Goal: Task Accomplishment & Management: Manage account settings

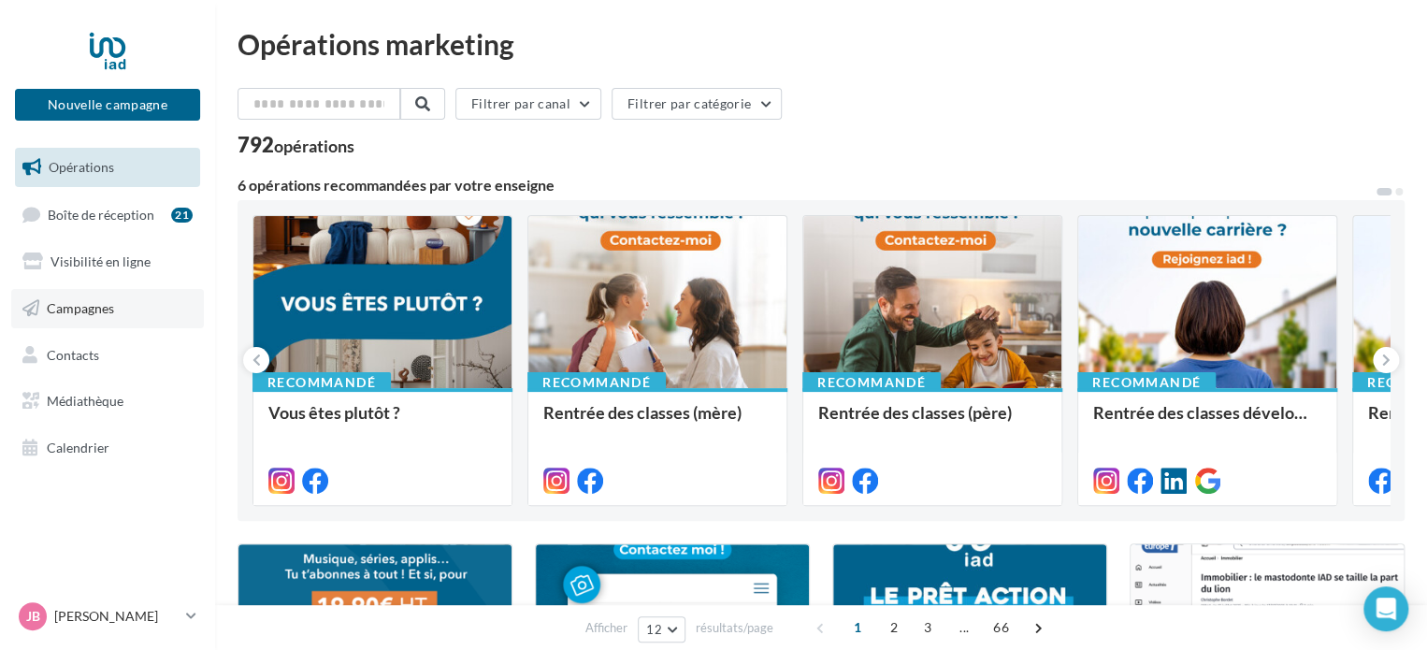
click at [94, 306] on span "Campagnes" at bounding box center [80, 308] width 67 height 16
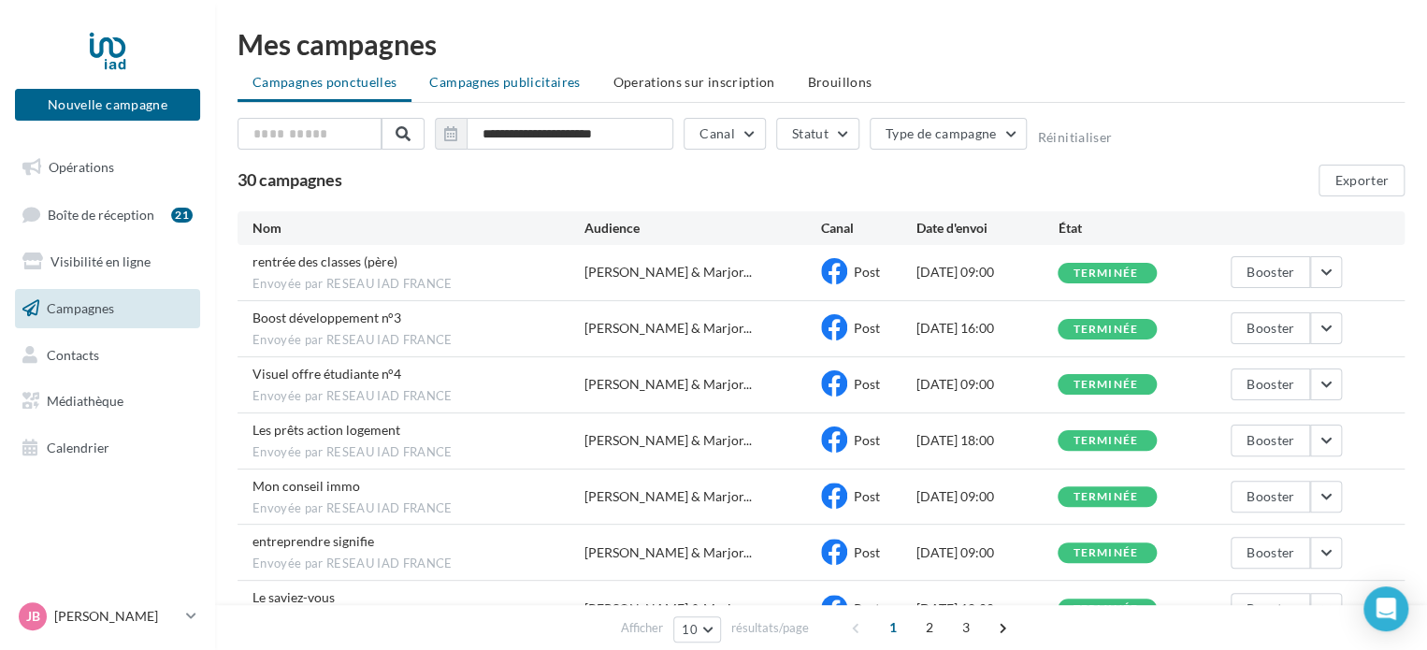
click at [528, 89] on span "Campagnes publicitaires" at bounding box center [504, 82] width 151 height 16
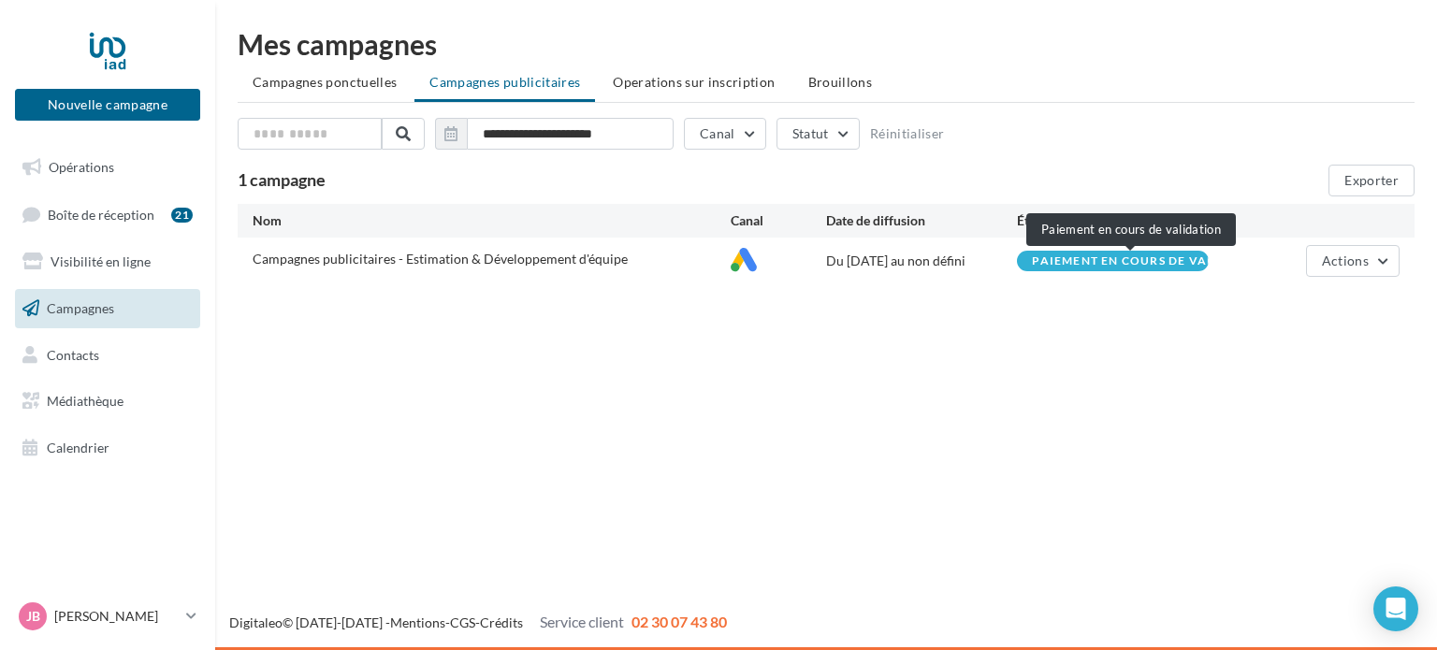
click at [1117, 263] on span "Paiement en cours de vali..." at bounding box center [1131, 260] width 198 height 11
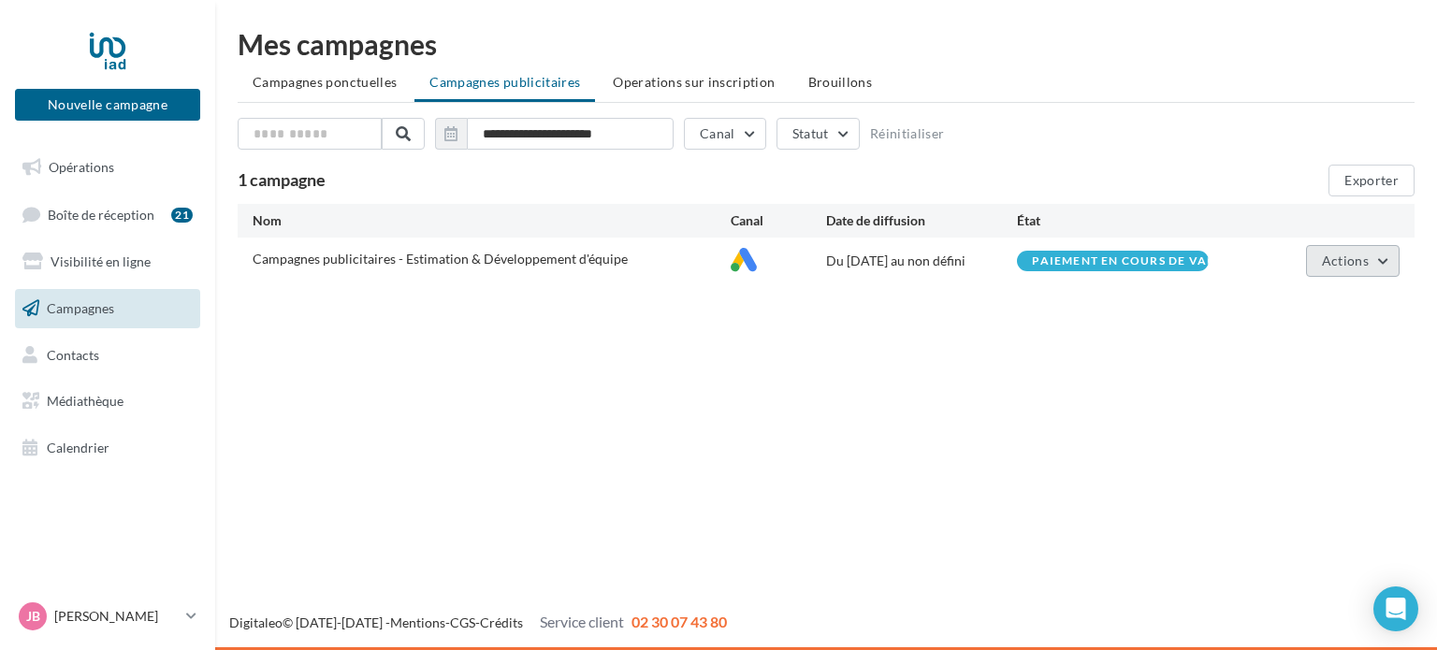
click at [1349, 255] on span "Actions" at bounding box center [1345, 261] width 47 height 16
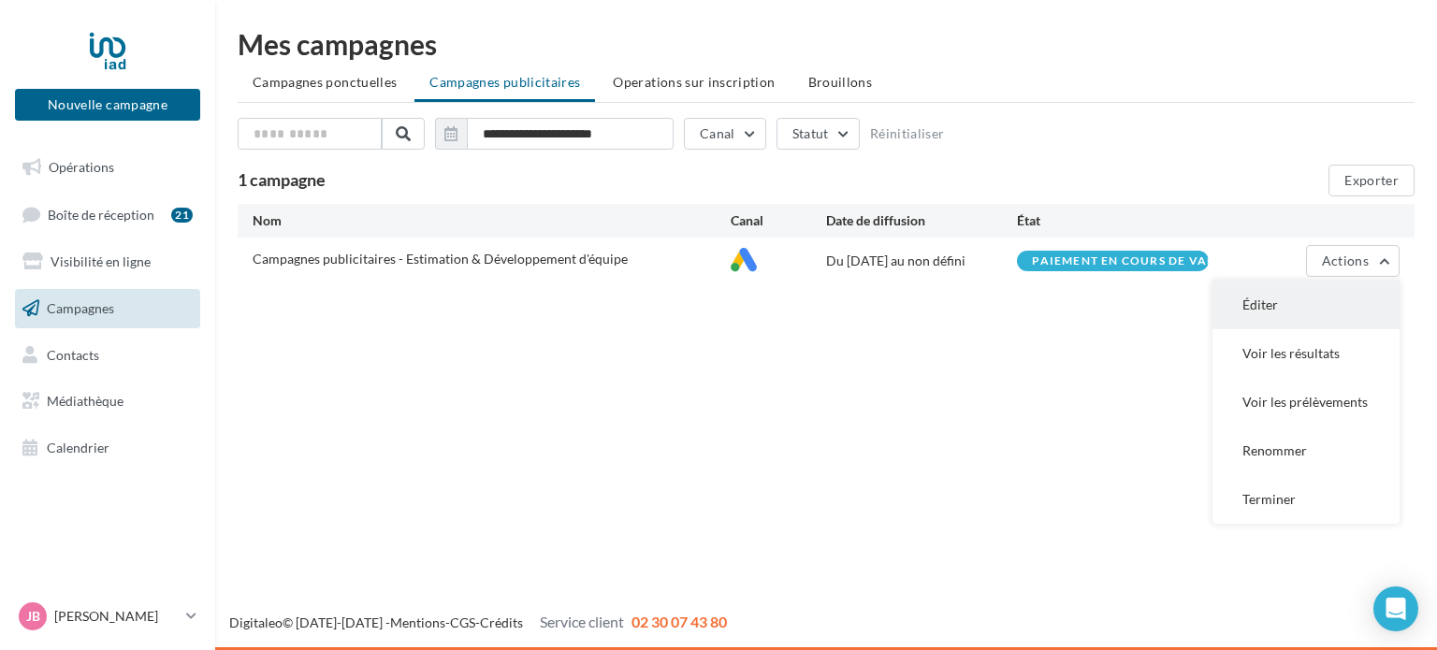
click at [1273, 302] on button "Éditer" at bounding box center [1305, 305] width 187 height 49
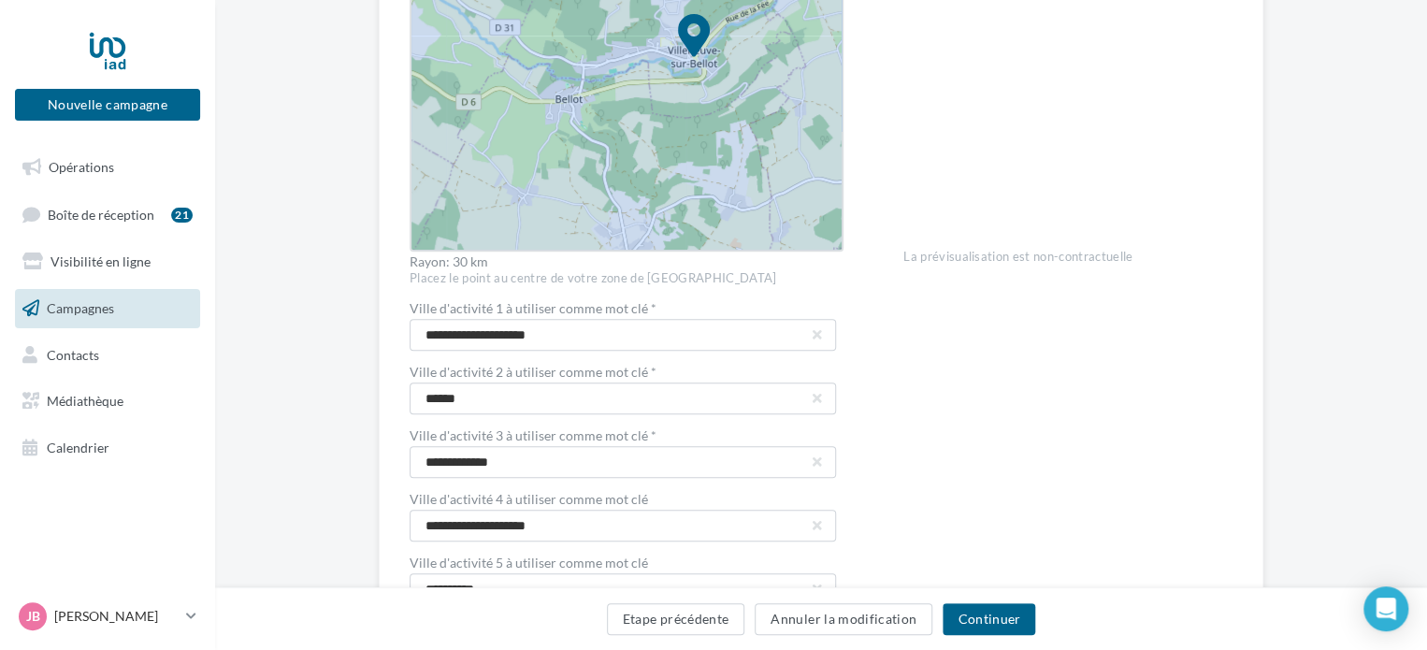
scroll to position [656, 0]
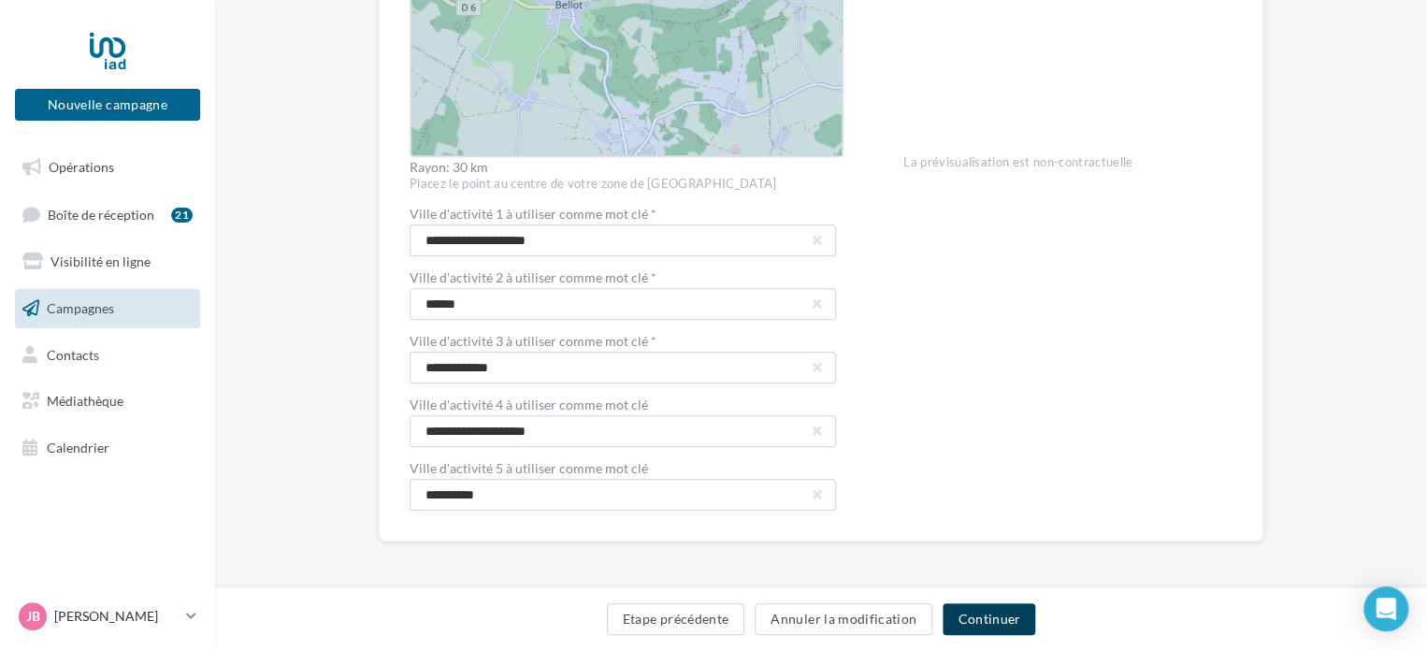
click at [980, 615] on button "Continuer" at bounding box center [989, 619] width 93 height 32
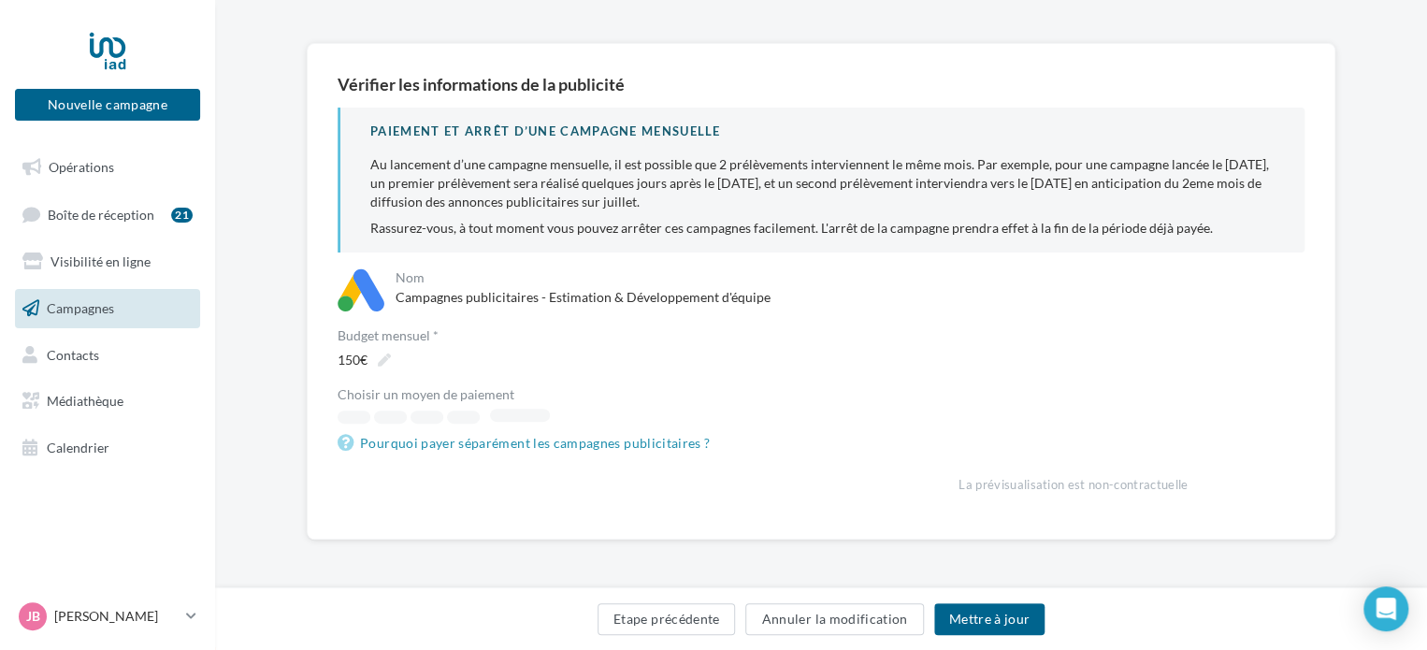
scroll to position [112, 0]
click at [509, 413] on button "Modifier" at bounding box center [508, 418] width 69 height 22
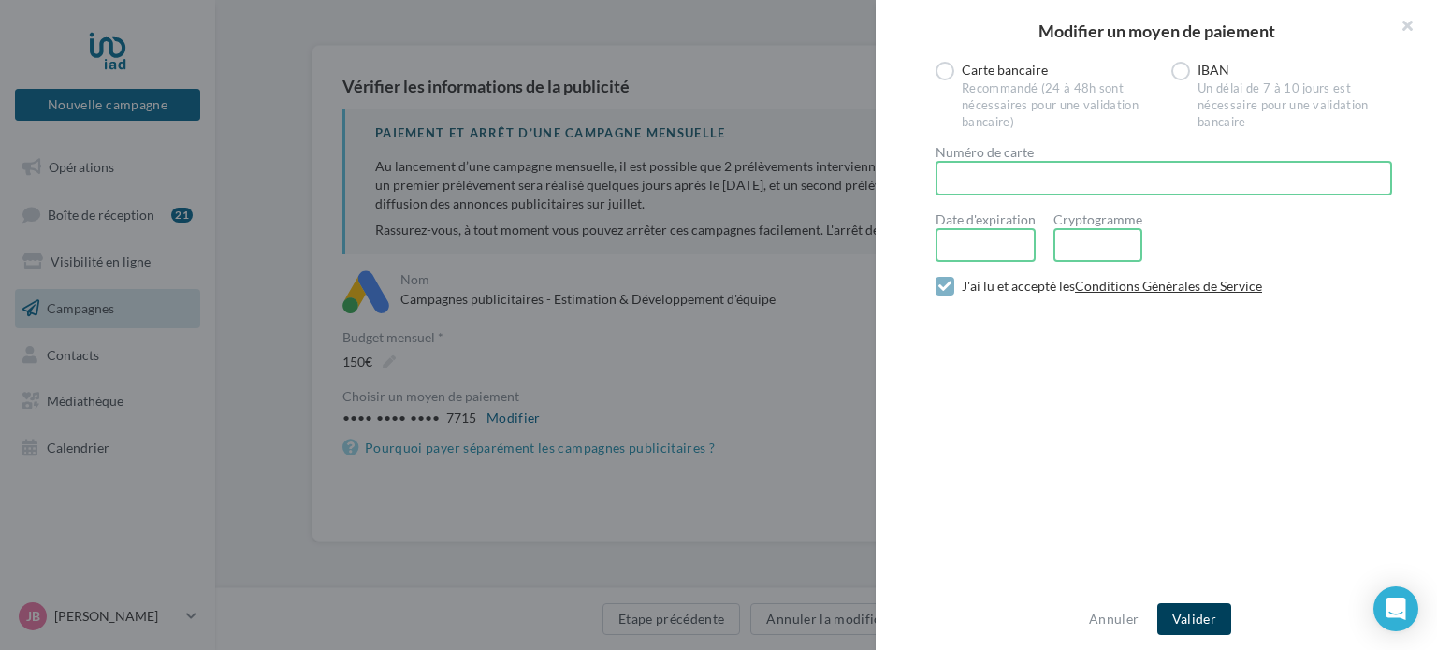
click at [1190, 629] on button "Valider" at bounding box center [1194, 619] width 74 height 32
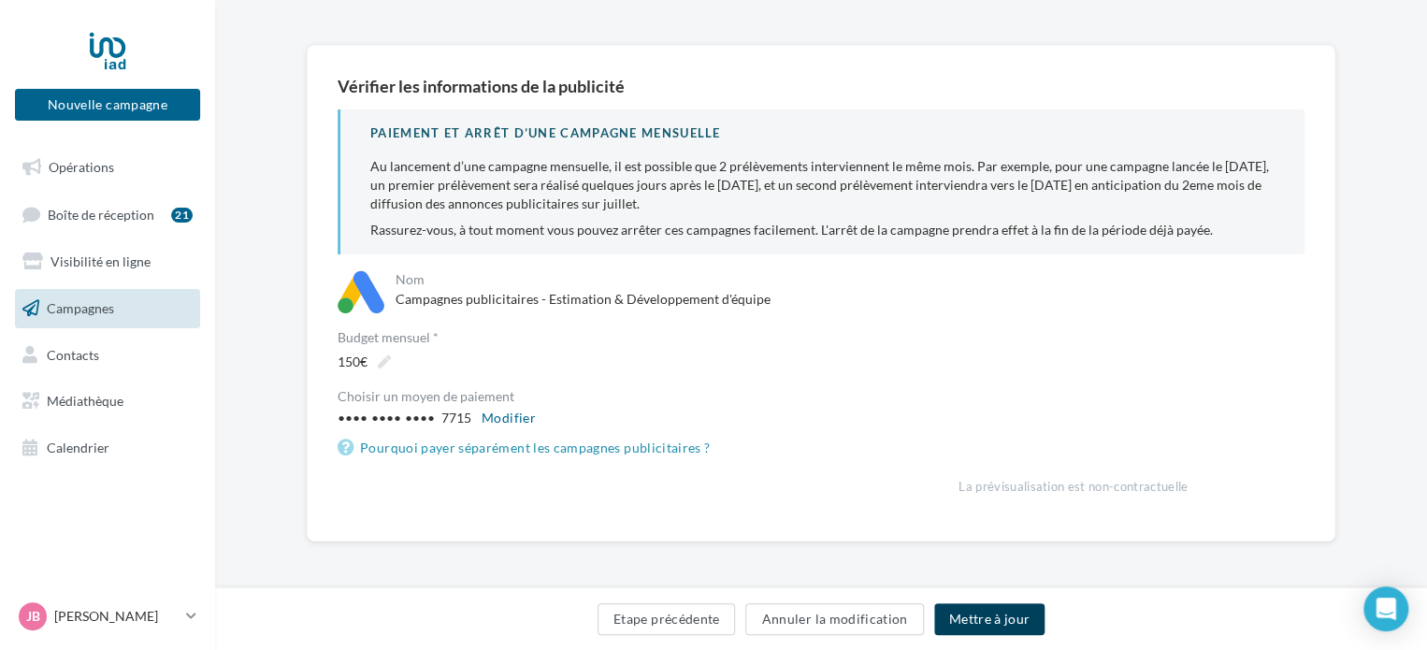
click at [993, 627] on button "Mettre à jour" at bounding box center [989, 619] width 111 height 32
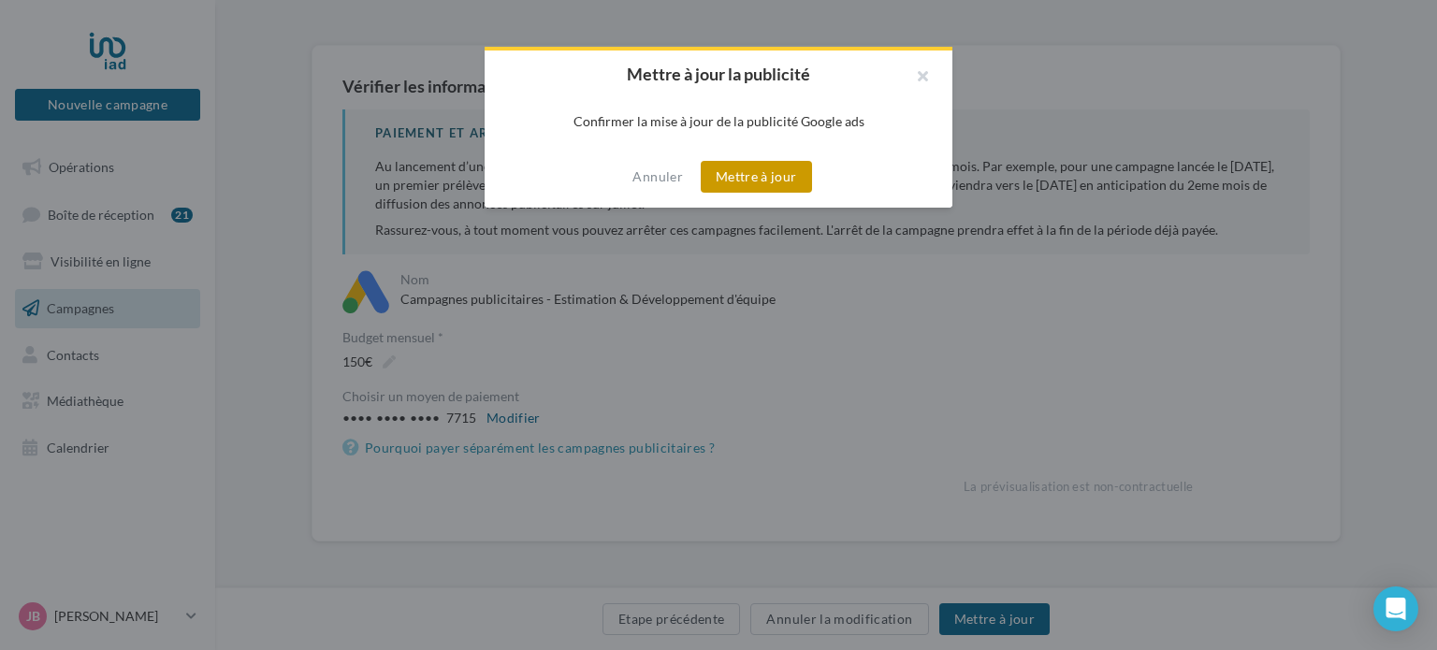
click at [772, 178] on button "Mettre à jour" at bounding box center [756, 177] width 111 height 32
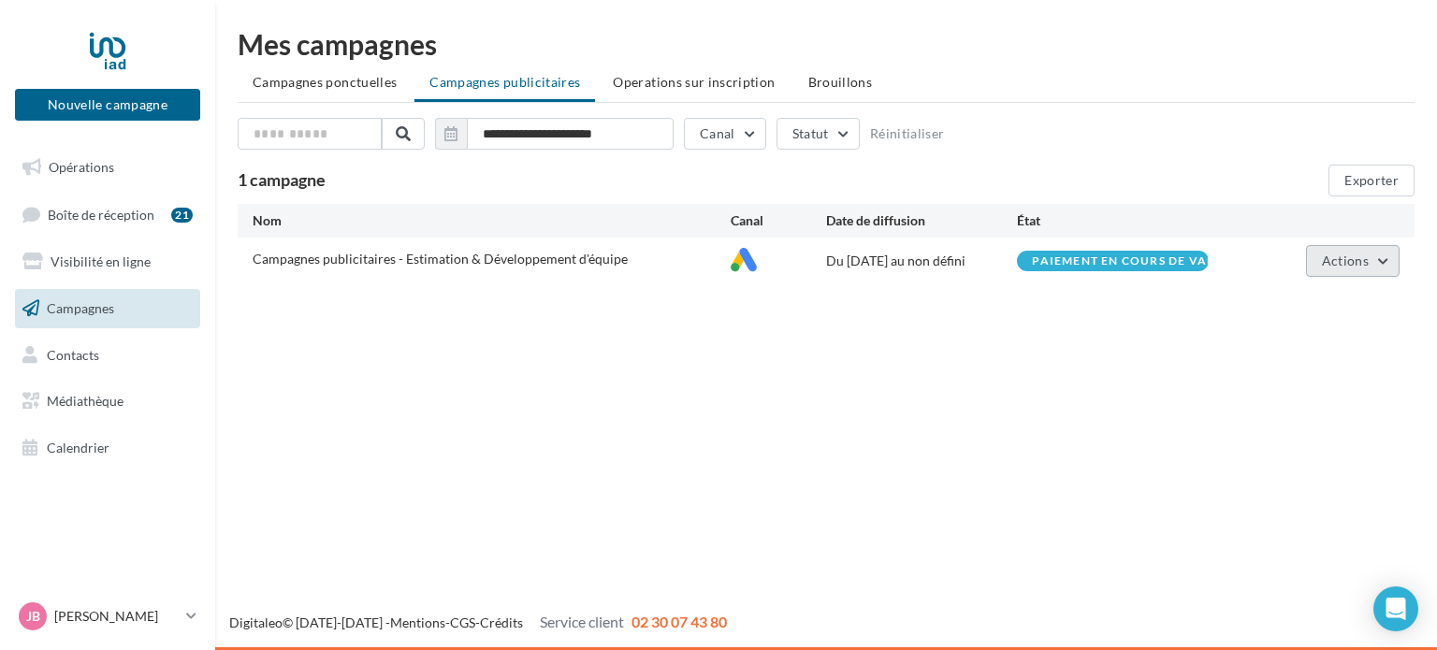
click at [1386, 263] on button "Actions" at bounding box center [1353, 261] width 94 height 32
click at [857, 398] on div "Nouvelle campagne Nouvelle campagne Opérations Boîte de réception 21 Visibilité…" at bounding box center [718, 325] width 1437 height 650
click at [169, 616] on p "[PERSON_NAME]" at bounding box center [116, 616] width 124 height 19
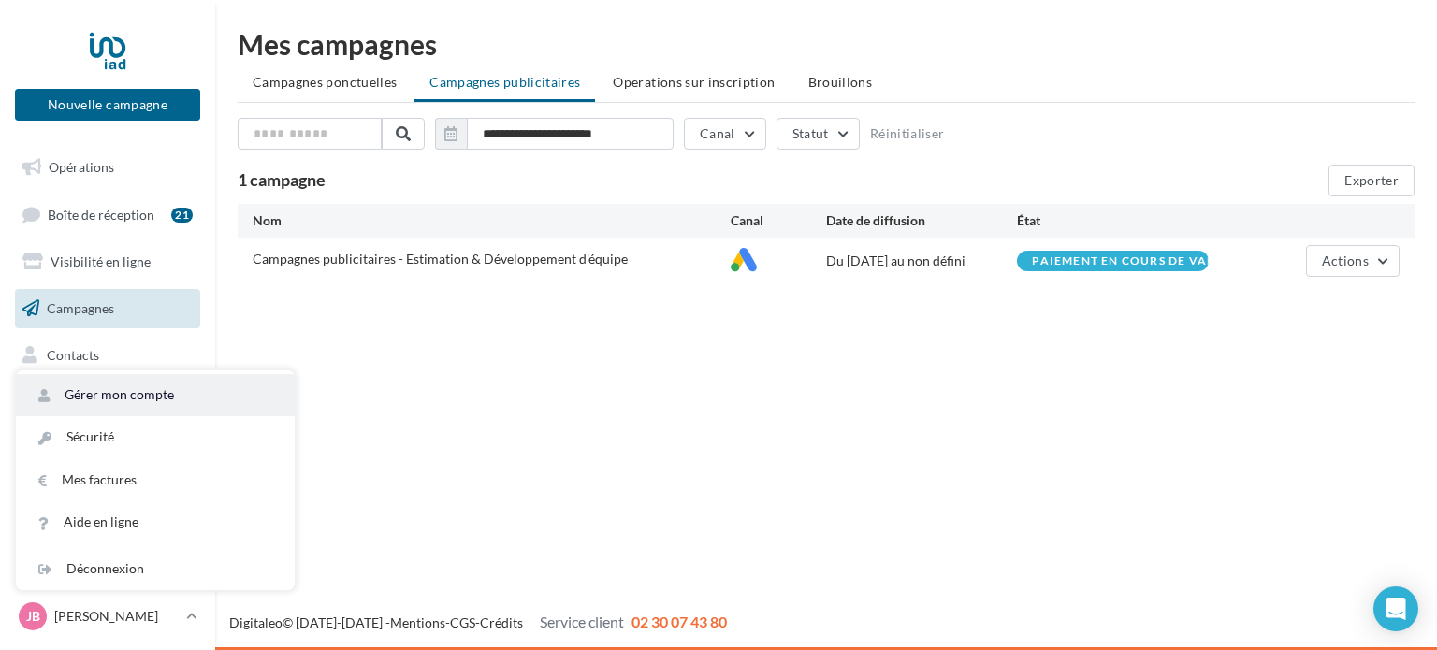
click at [111, 395] on link "Gérer mon compte" at bounding box center [155, 395] width 279 height 42
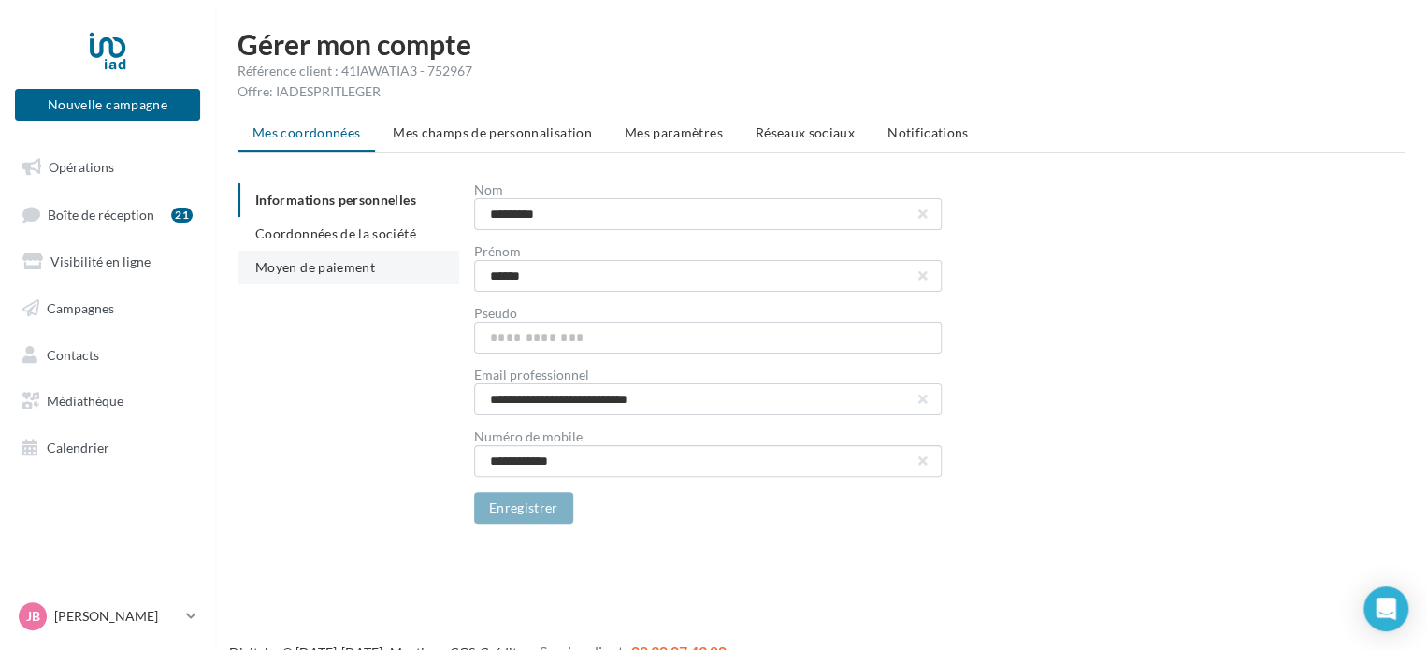
click at [315, 268] on span "Moyen de paiement" at bounding box center [315, 267] width 120 height 16
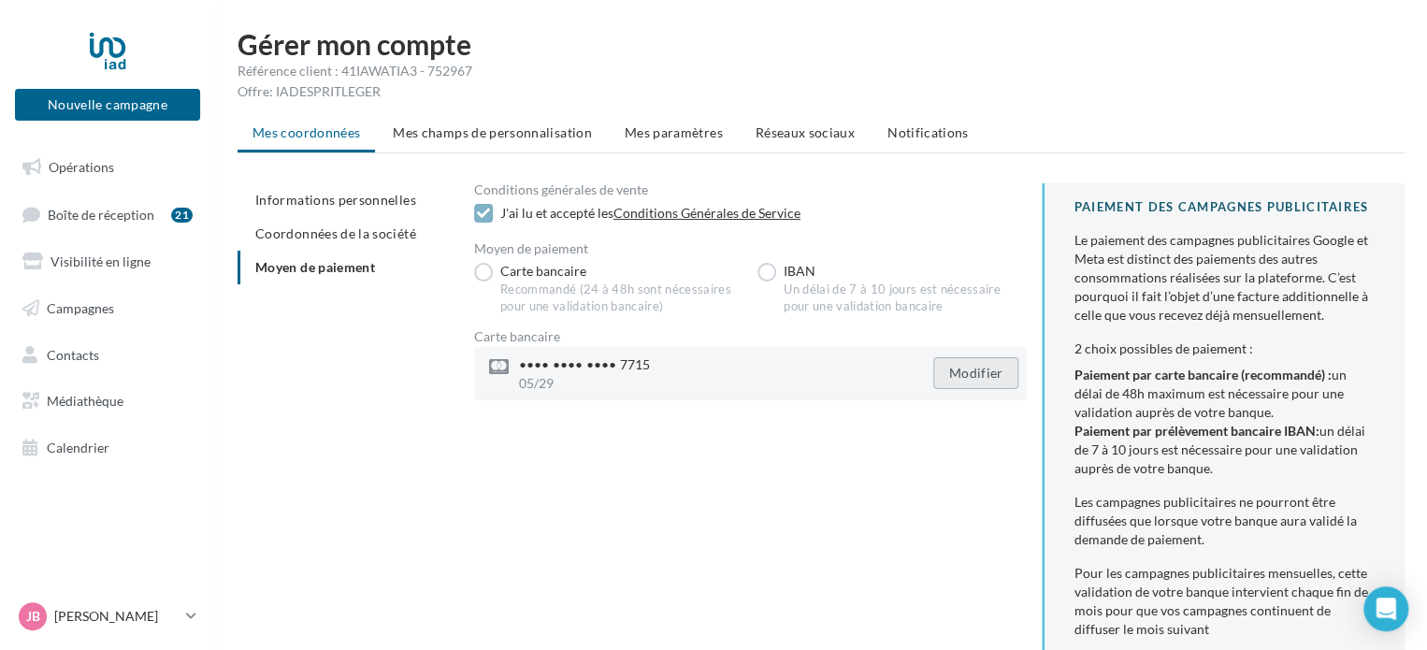
click at [973, 375] on button "Modifier" at bounding box center [976, 373] width 86 height 32
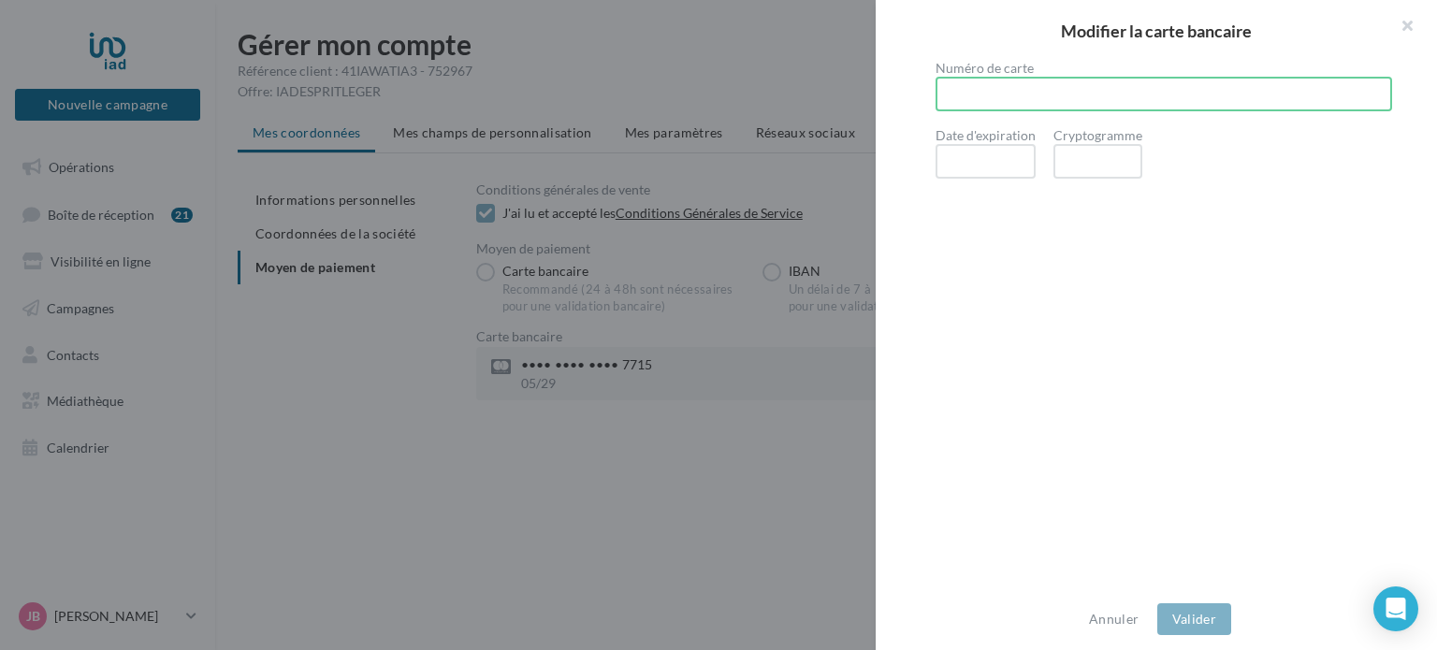
click at [995, 153] on iframe at bounding box center [985, 161] width 66 height 16
click at [1083, 150] on div at bounding box center [1097, 161] width 89 height 35
click at [1201, 615] on button "Valider" at bounding box center [1194, 619] width 74 height 32
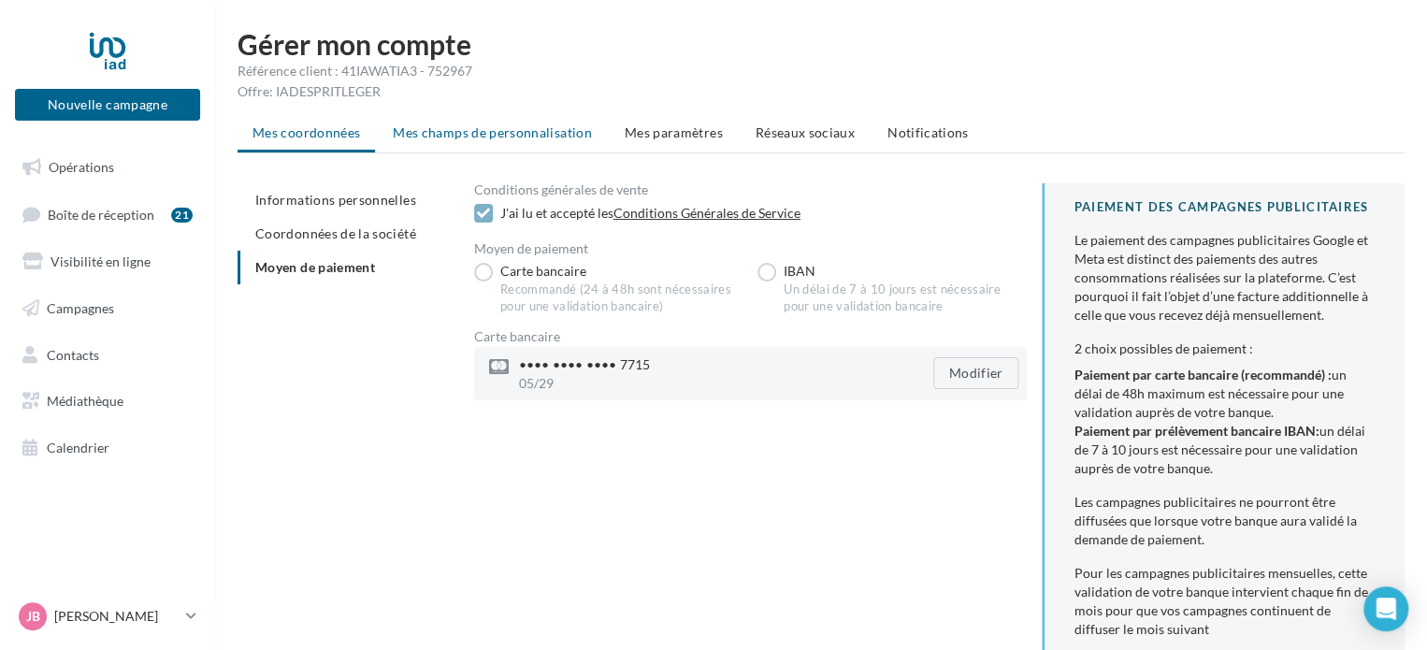
click at [550, 140] on span "Mes champs de personnalisation" at bounding box center [492, 132] width 199 height 16
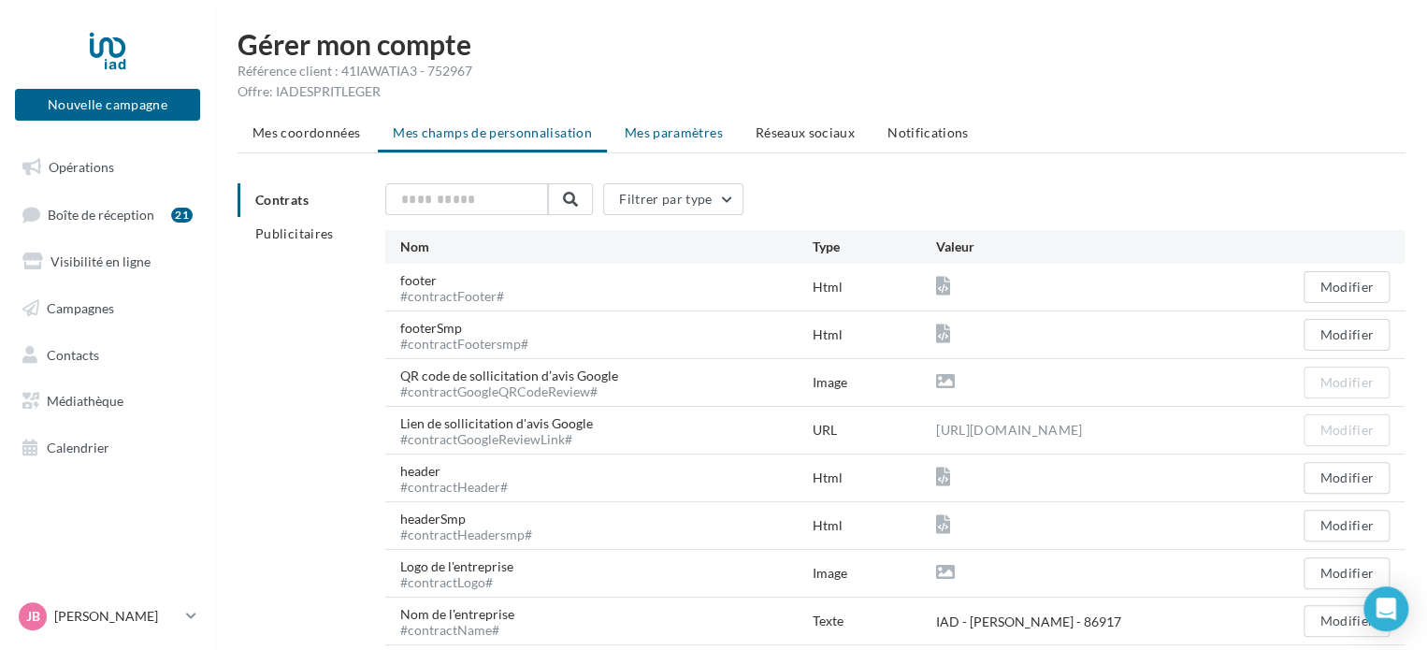
click at [696, 139] on span "Mes paramètres" at bounding box center [674, 132] width 98 height 16
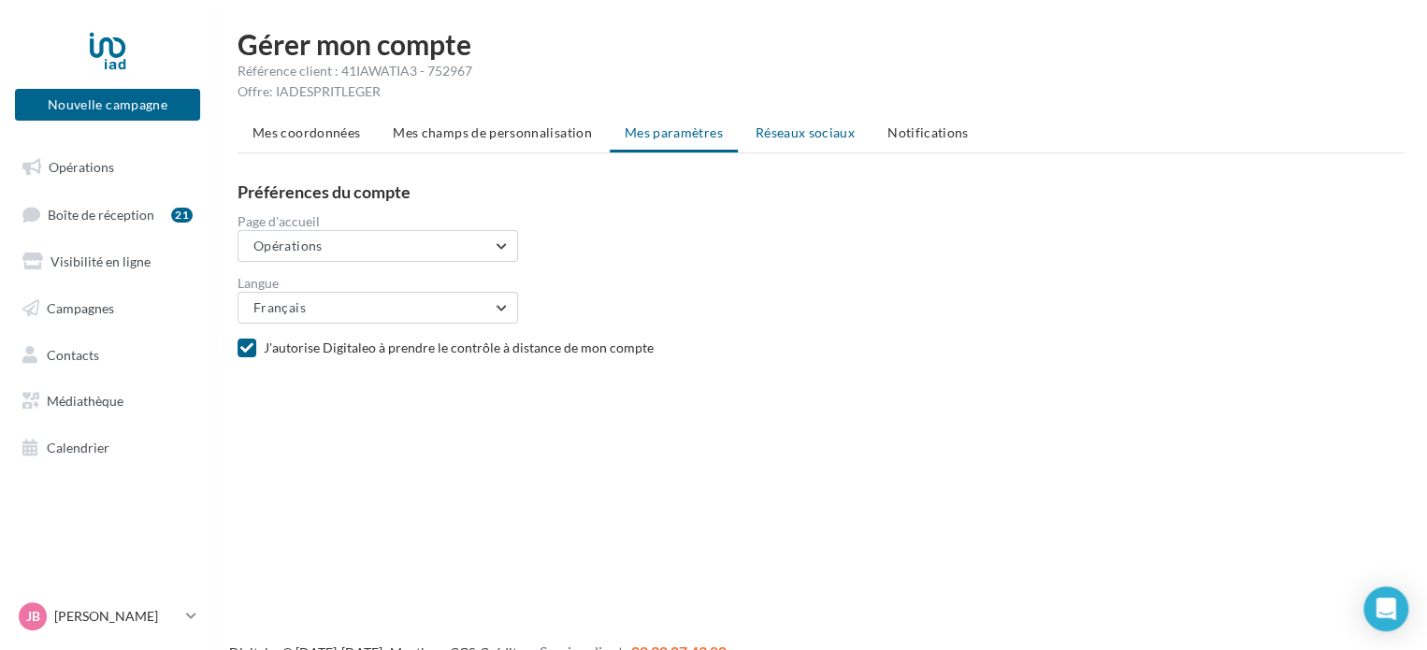
click at [827, 135] on span "Réseaux sociaux" at bounding box center [805, 132] width 99 height 16
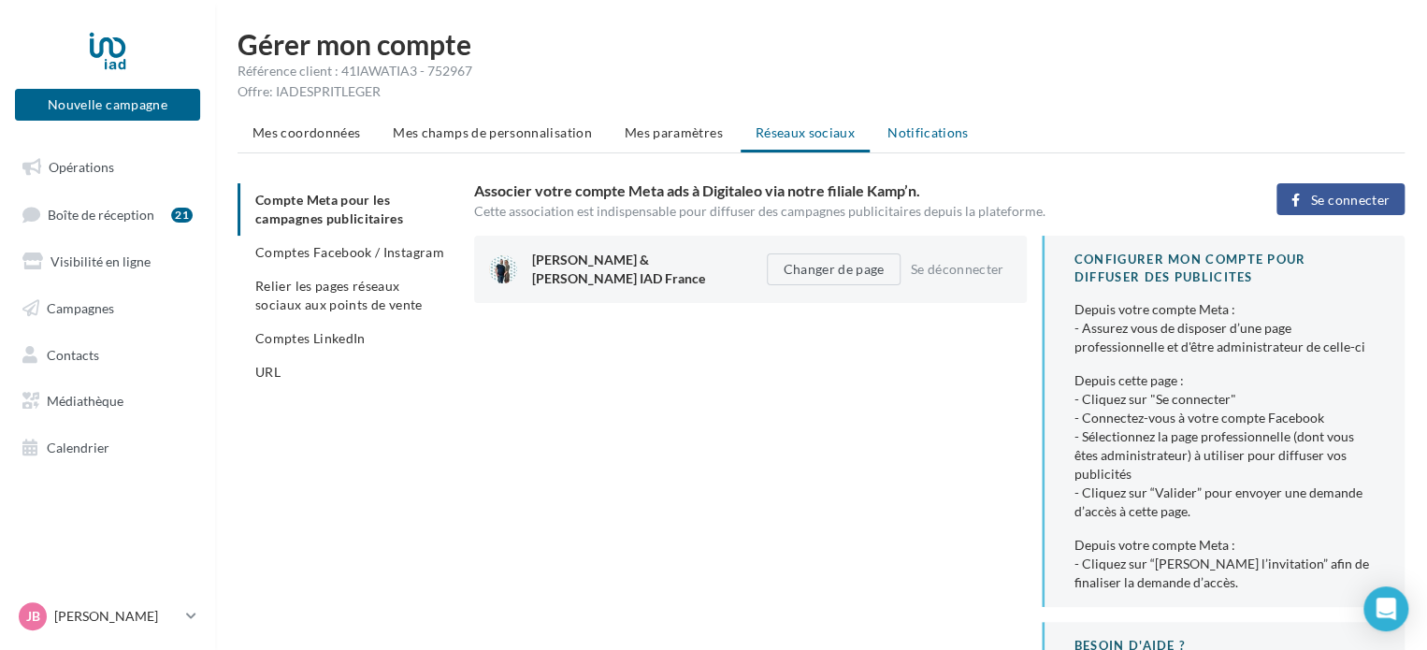
click at [932, 134] on span "Notifications" at bounding box center [928, 132] width 81 height 16
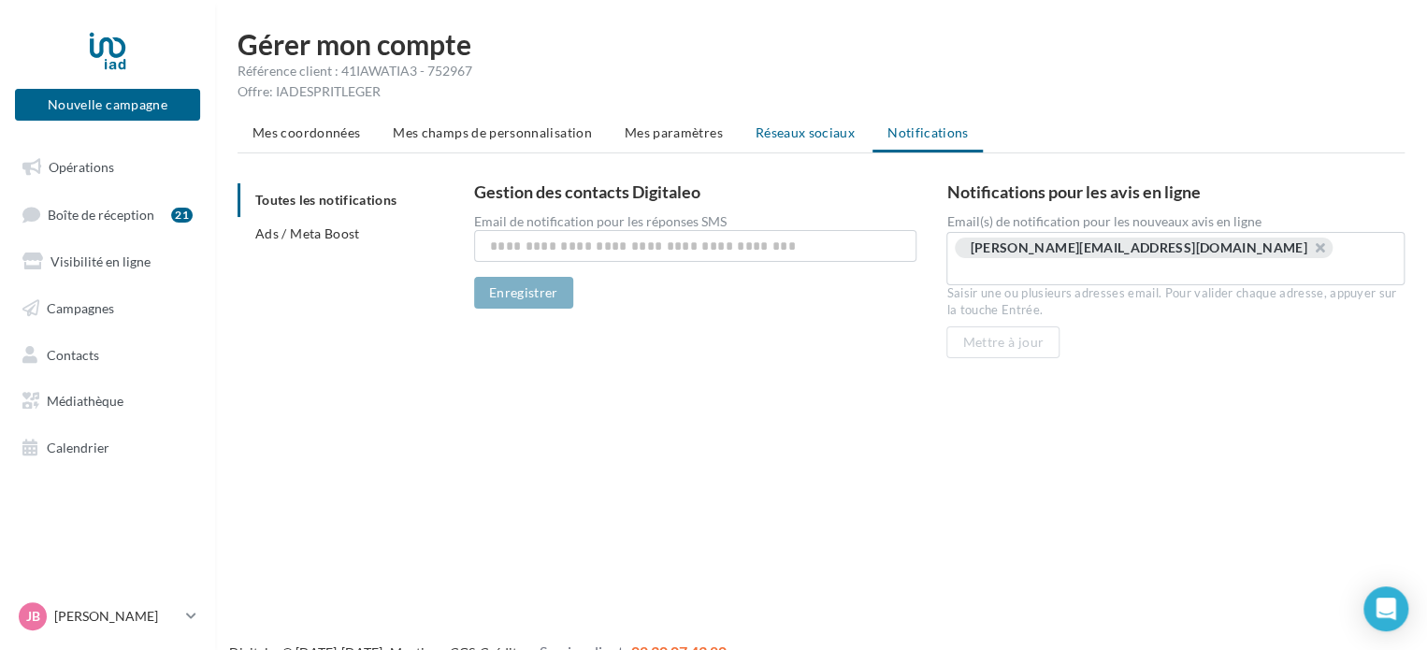
click at [803, 136] on span "Réseaux sociaux" at bounding box center [805, 132] width 99 height 16
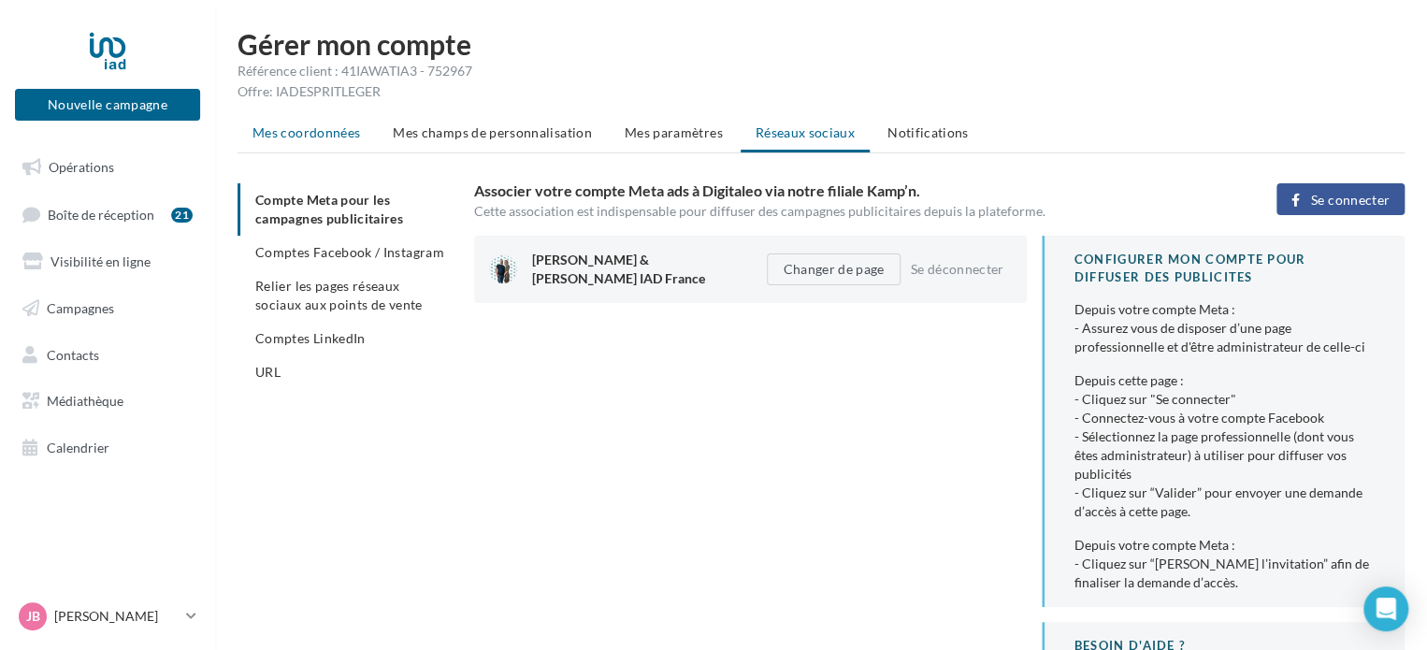
click at [327, 139] on span "Mes coordonnées" at bounding box center [307, 132] width 108 height 16
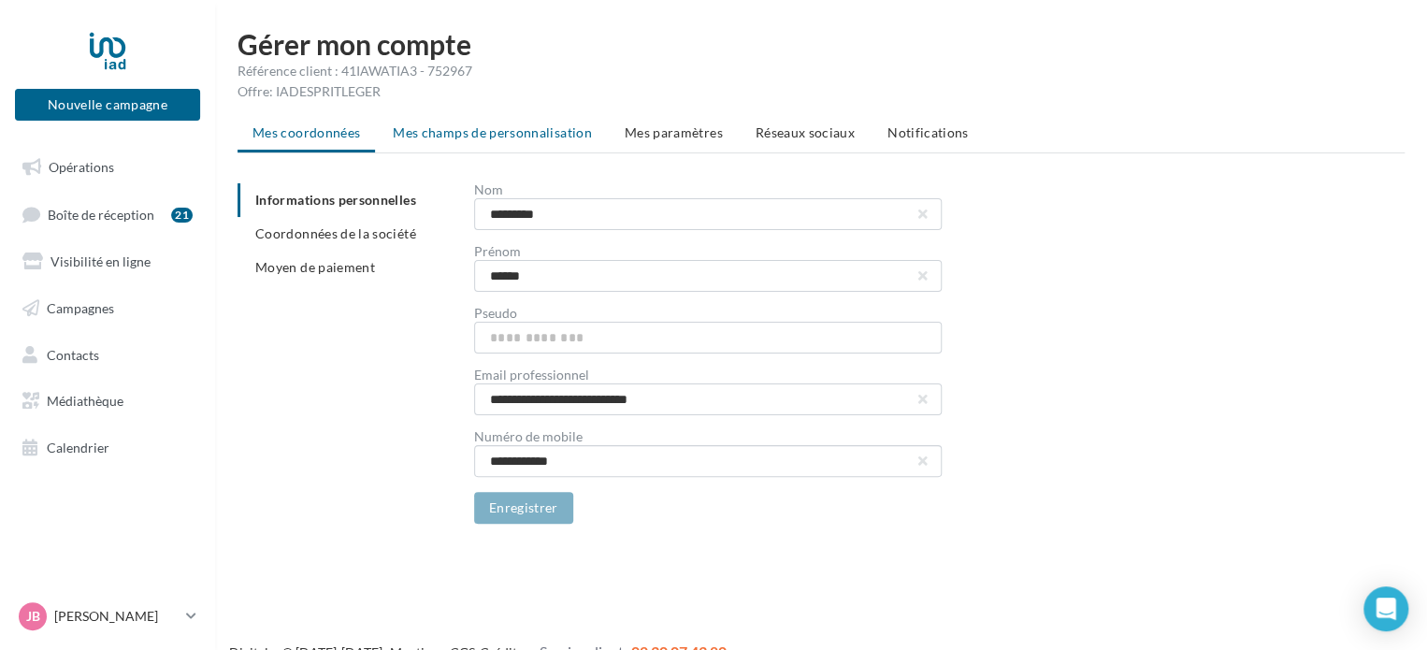
click at [534, 139] on span "Mes champs de personnalisation" at bounding box center [492, 132] width 199 height 16
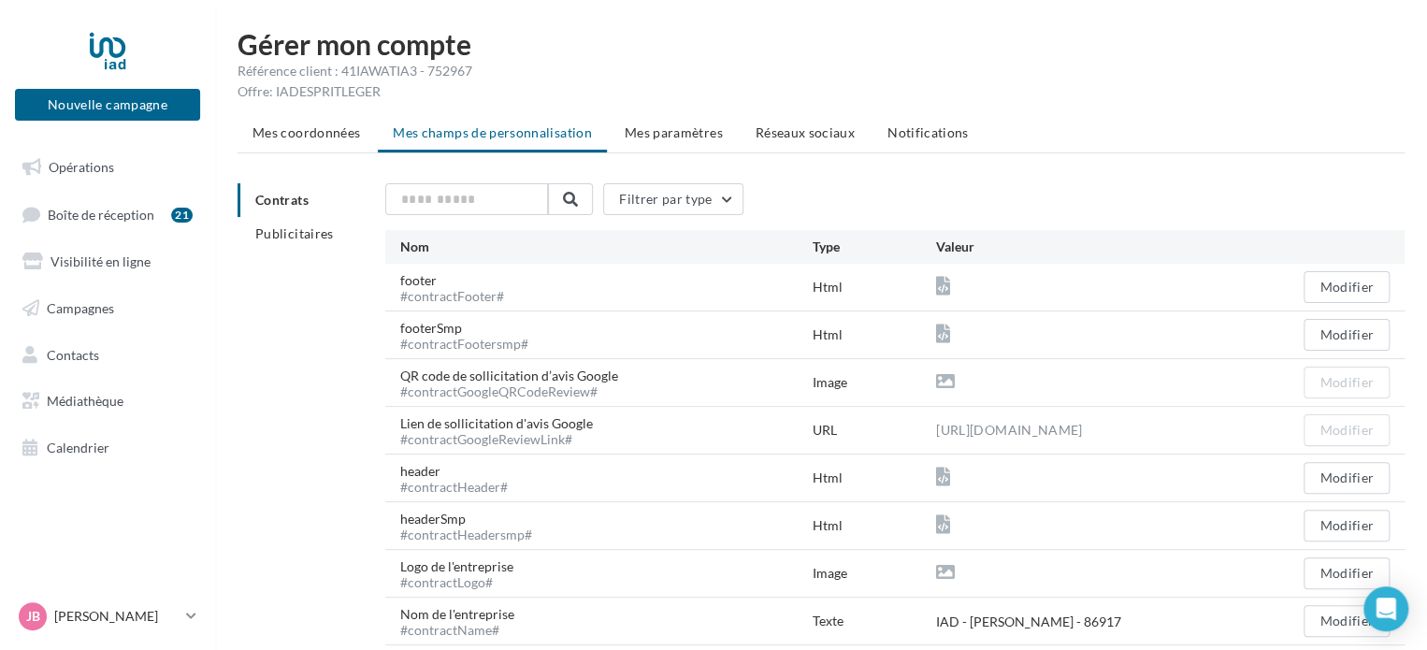
drag, startPoint x: 939, startPoint y: 137, endPoint x: 895, endPoint y: 137, distance: 44.0
click at [939, 137] on span "Notifications" at bounding box center [928, 132] width 81 height 16
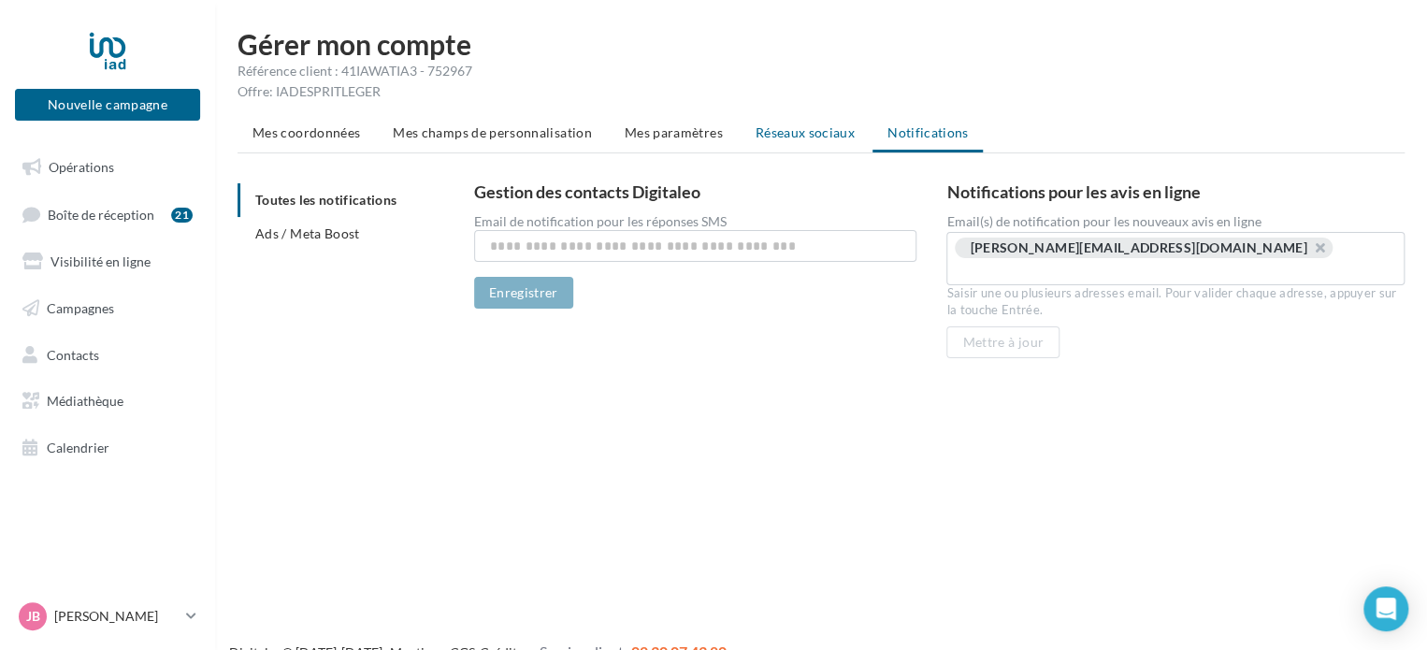
click at [781, 141] on li "Réseaux sociaux" at bounding box center [805, 133] width 129 height 34
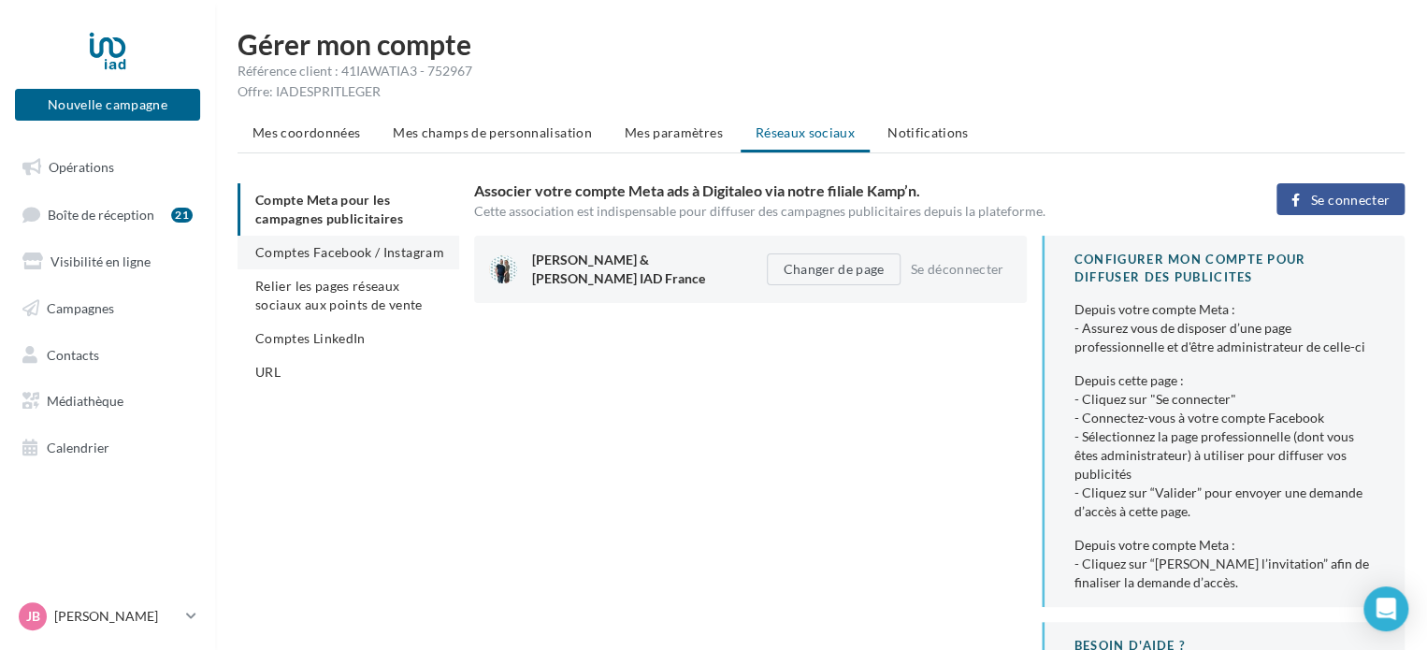
click at [329, 255] on span "Comptes Facebook / Instagram" at bounding box center [349, 252] width 189 height 16
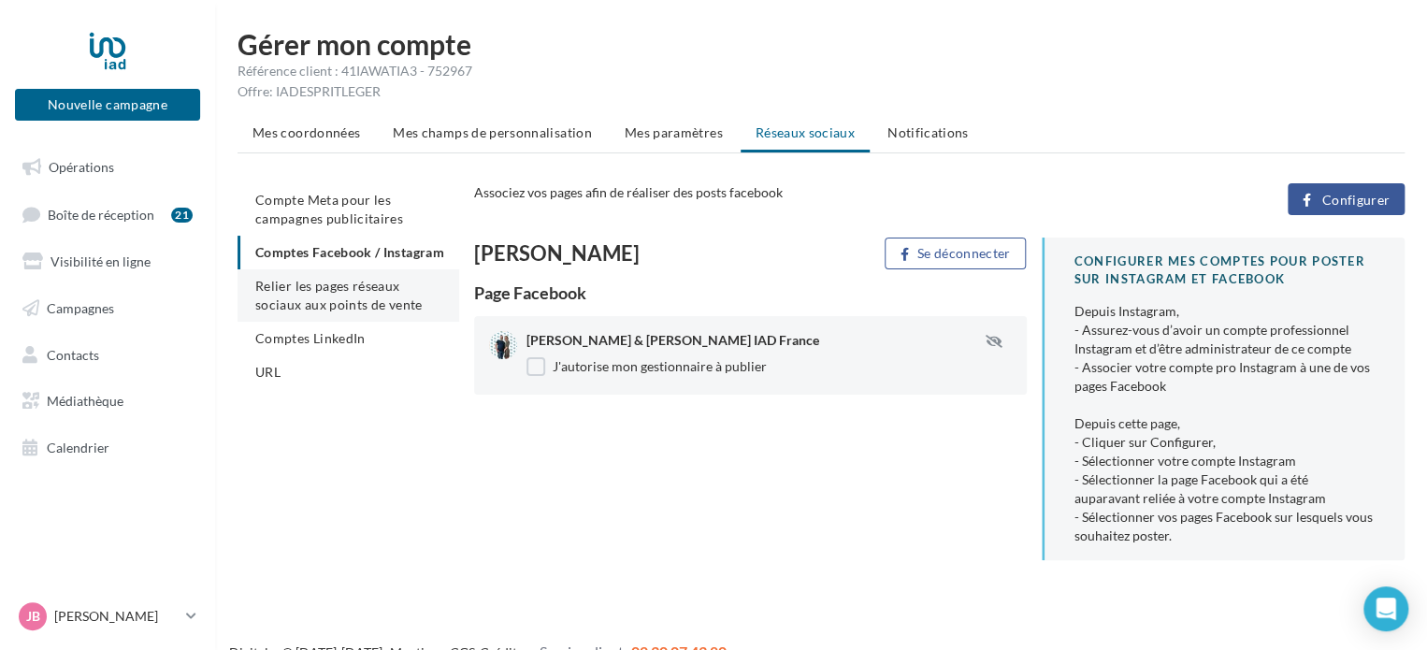
click at [292, 312] on span "Relier les pages réseaux sociaux aux points de vente" at bounding box center [338, 295] width 166 height 35
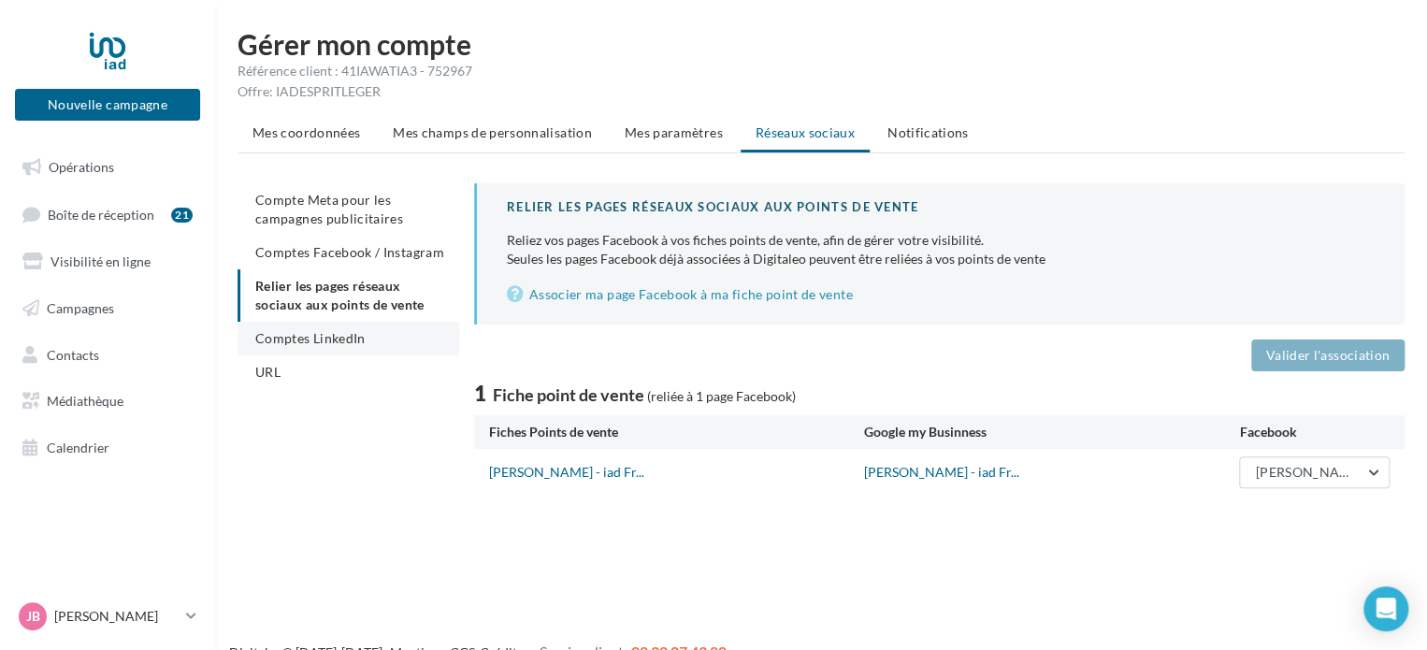
click at [291, 336] on span "Comptes LinkedIn" at bounding box center [310, 338] width 110 height 16
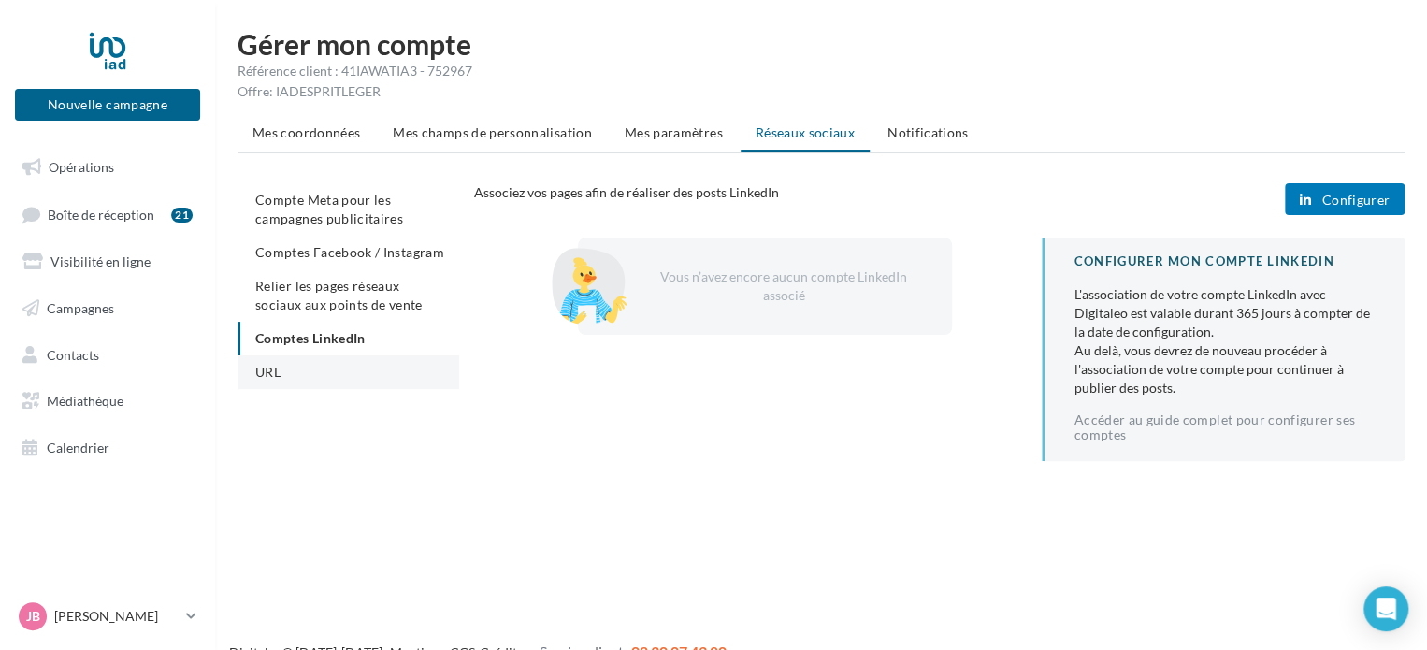
click at [269, 376] on span "URL" at bounding box center [267, 372] width 25 height 16
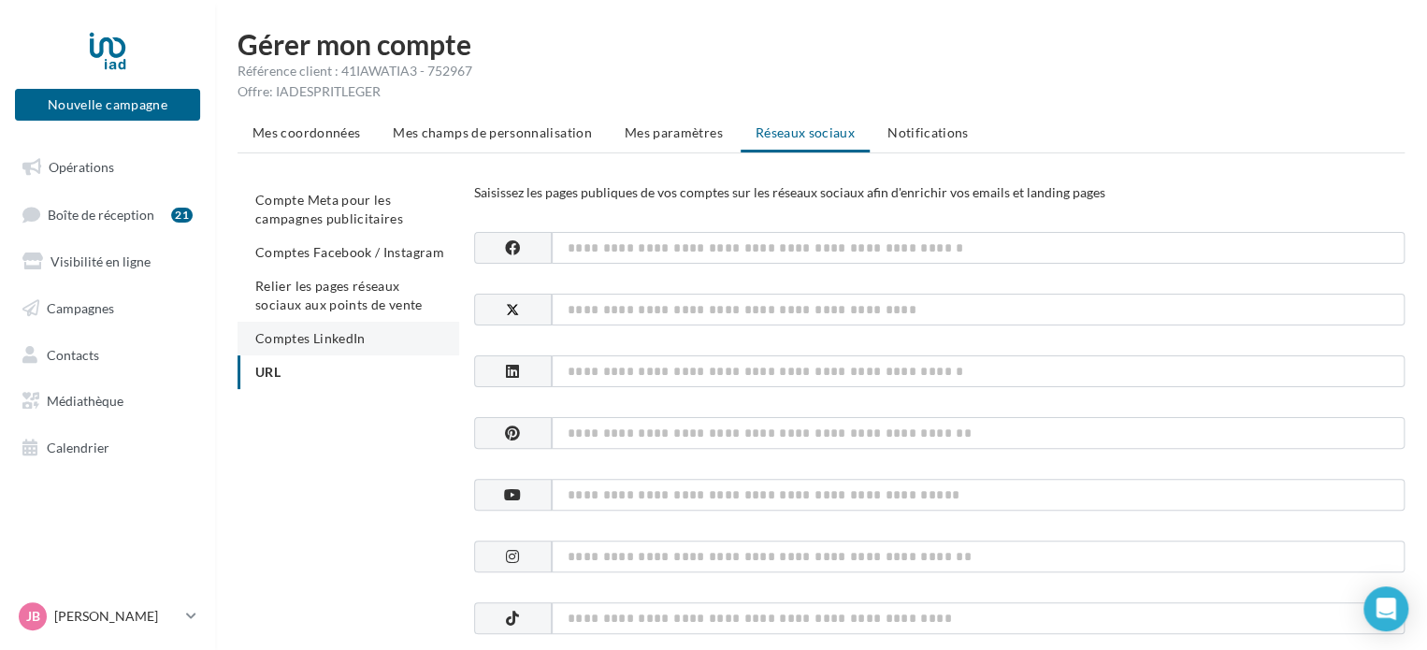
click at [297, 338] on span "Comptes LinkedIn" at bounding box center [310, 338] width 110 height 16
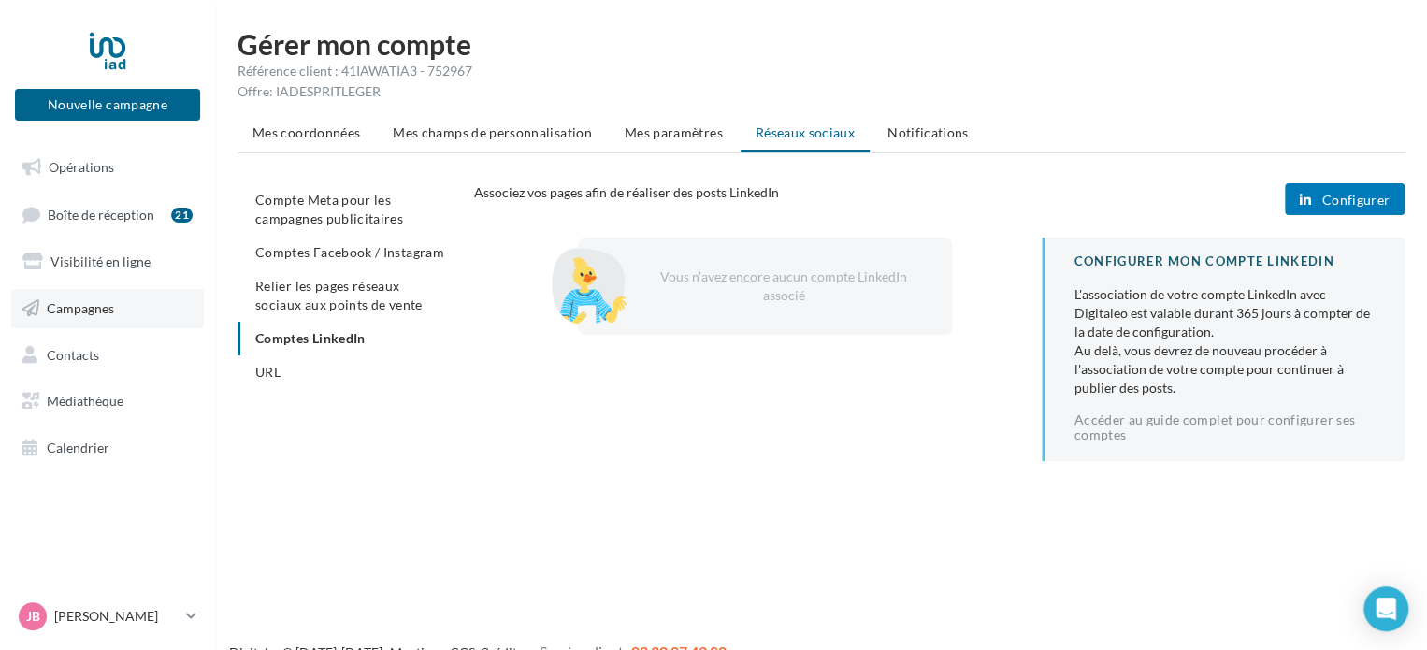
click at [93, 308] on span "Campagnes" at bounding box center [80, 308] width 67 height 16
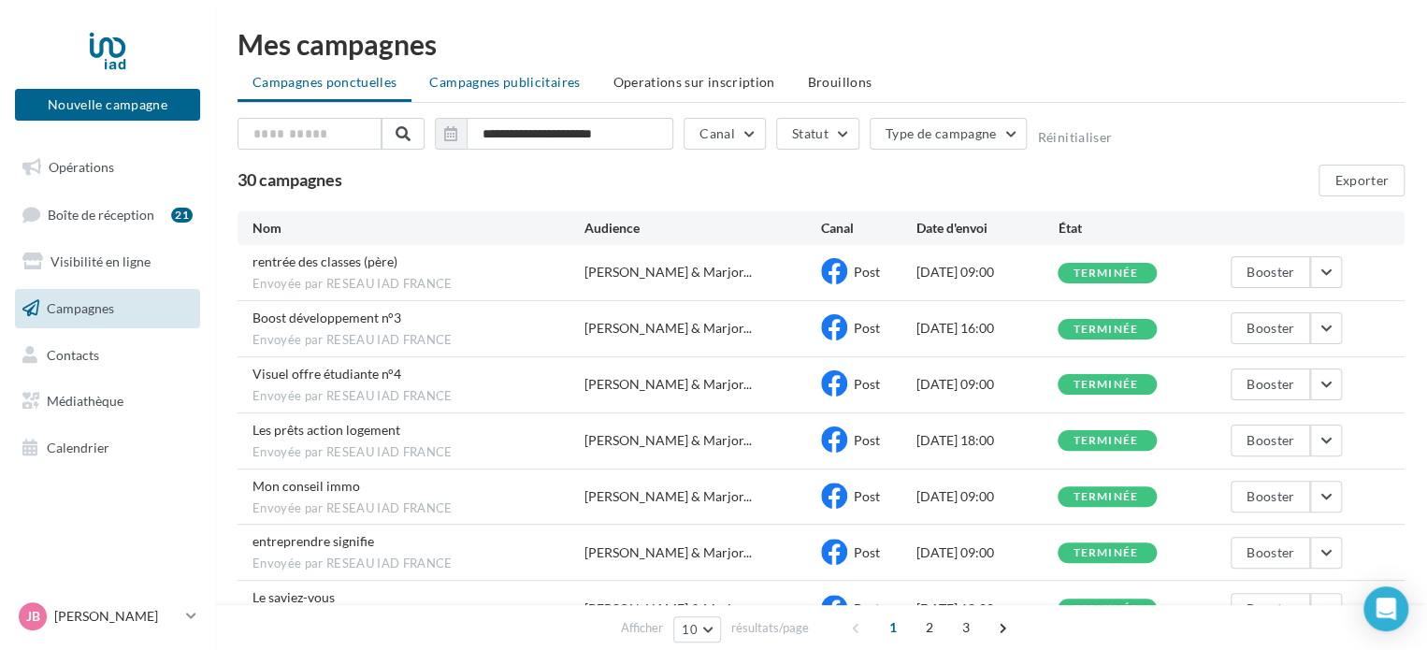
click at [531, 86] on span "Campagnes publicitaires" at bounding box center [504, 82] width 151 height 16
